Goal: Transaction & Acquisition: Purchase product/service

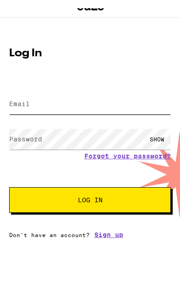
click at [53, 101] on input "Email" at bounding box center [89, 111] width 161 height 21
